Goal: Use online tool/utility: Utilize a website feature to perform a specific function

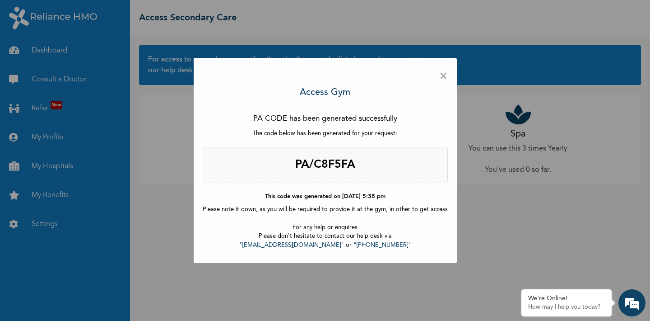
click at [442, 74] on span "×" at bounding box center [443, 76] width 9 height 19
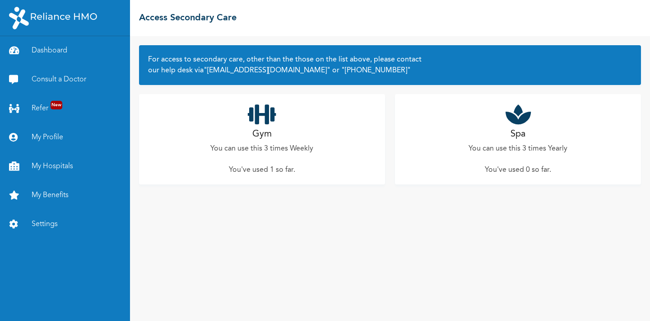
click at [260, 128] on h2 "Gym" at bounding box center [261, 134] width 19 height 14
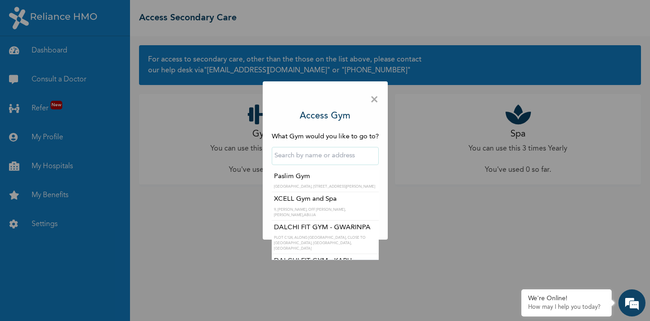
click at [290, 156] on input "text" at bounding box center [325, 156] width 107 height 18
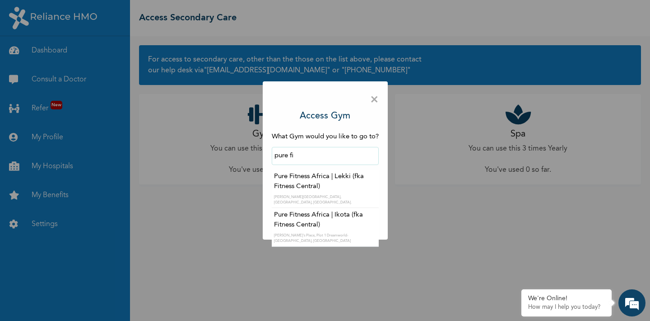
type input "Pure Fitness Africa | Lekki (fka Fitness Central)"
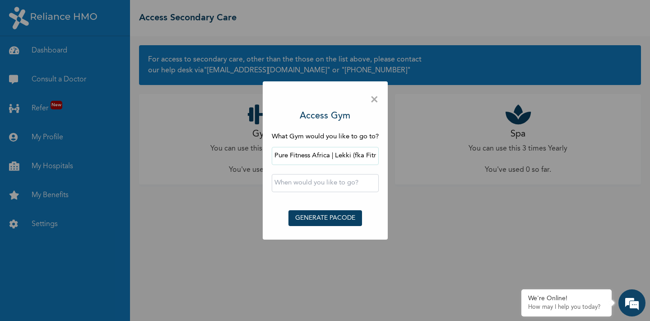
click at [327, 214] on button "GENERATE PACODE" at bounding box center [326, 218] width 74 height 16
